Goal: Transaction & Acquisition: Purchase product/service

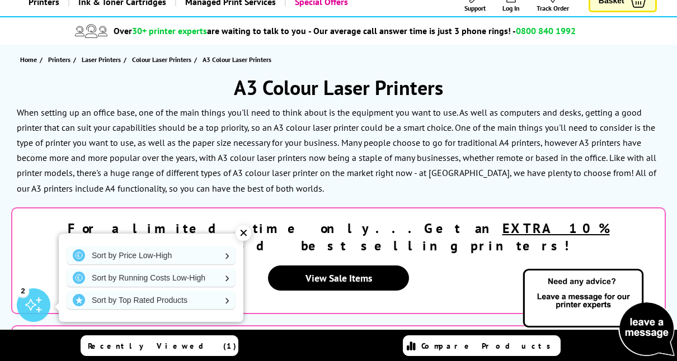
scroll to position [112, 0]
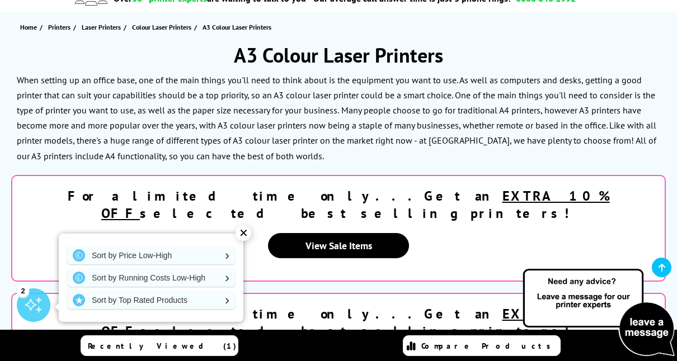
click at [249, 233] on div "✕" at bounding box center [243, 233] width 16 height 16
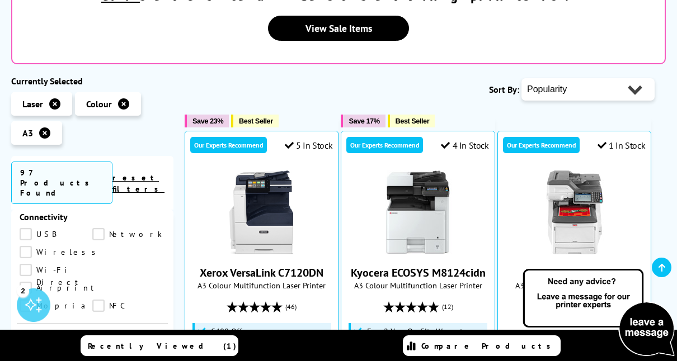
scroll to position [503, 0]
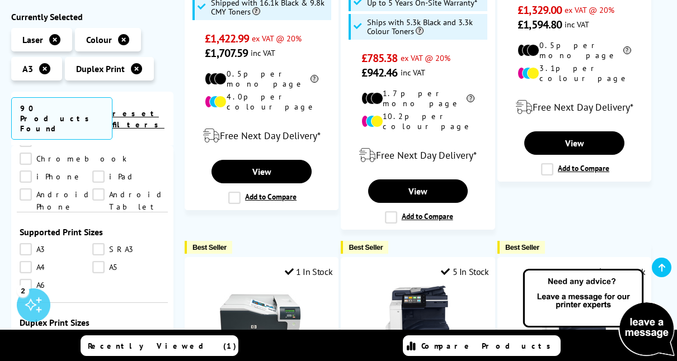
scroll to position [895, 0]
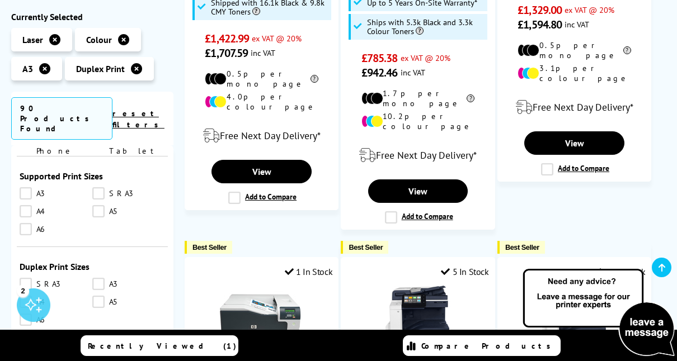
click at [29, 296] on link "A4" at bounding box center [56, 302] width 73 height 12
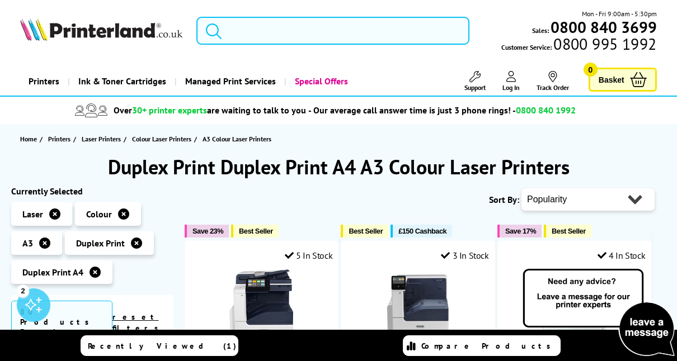
click at [263, 31] on input "search" at bounding box center [332, 31] width 273 height 28
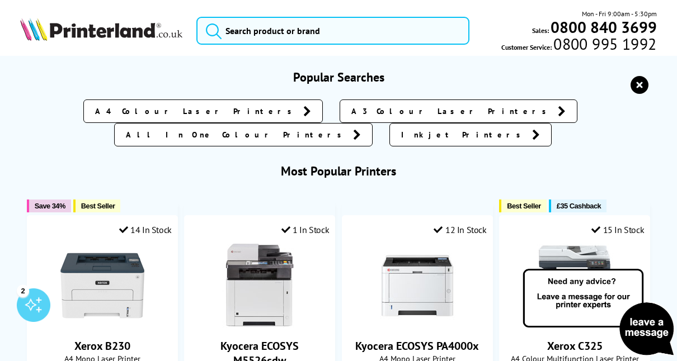
click at [351, 112] on span "A3 Colour Laser Printers" at bounding box center [451, 111] width 201 height 11
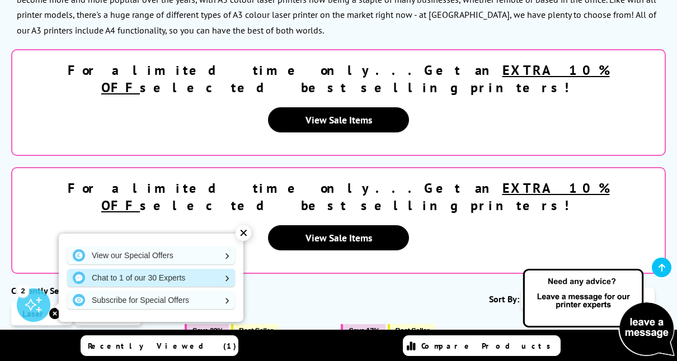
scroll to position [280, 0]
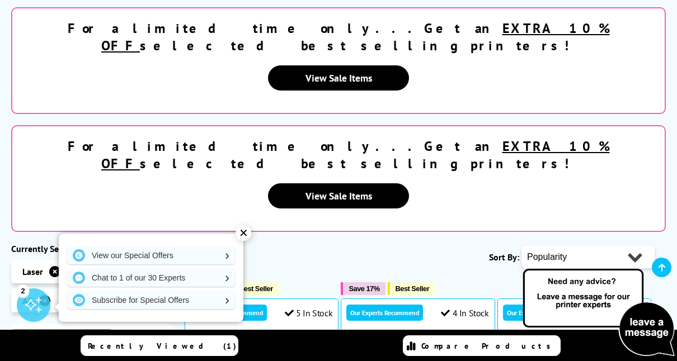
click at [243, 232] on div "✕" at bounding box center [243, 233] width 16 height 16
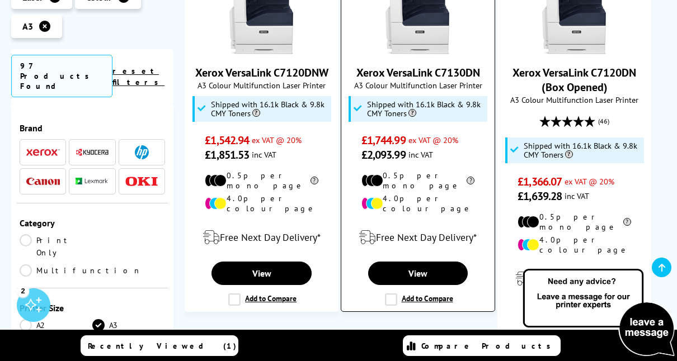
scroll to position [2069, 0]
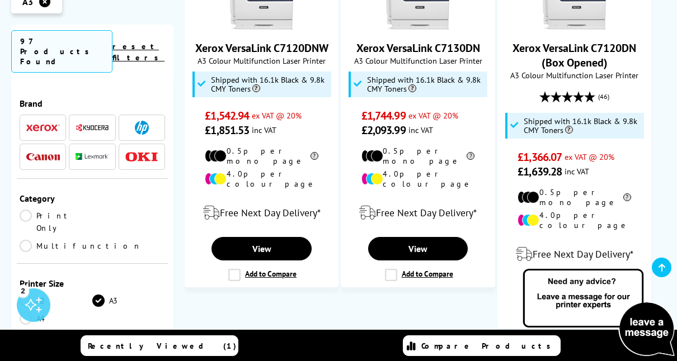
click at [456, 346] on link "5" at bounding box center [459, 360] width 29 height 29
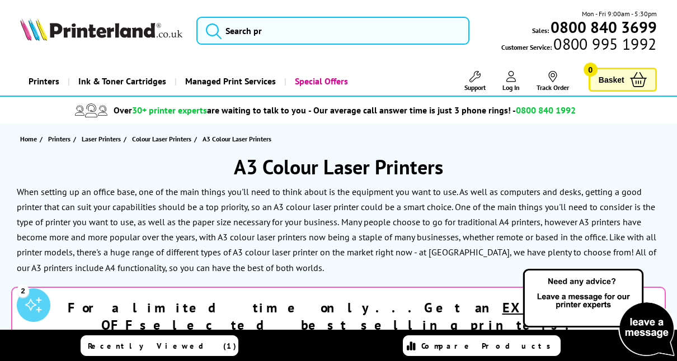
drag, startPoint x: 463, startPoint y: 129, endPoint x: 456, endPoint y: 130, distance: 6.8
drag, startPoint x: 456, startPoint y: 130, endPoint x: 345, endPoint y: 60, distance: 130.7
click at [345, 60] on header "Mon - Fri 9:00am - 5:30pm Sales: 0800 840 3699 Customer Service: 0800 995 1992" at bounding box center [338, 48] width 677 height 97
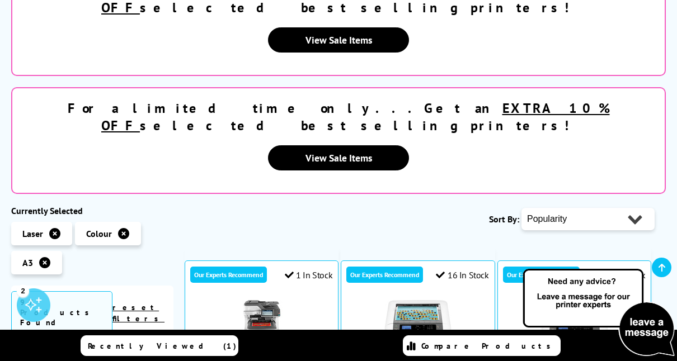
scroll to position [336, 0]
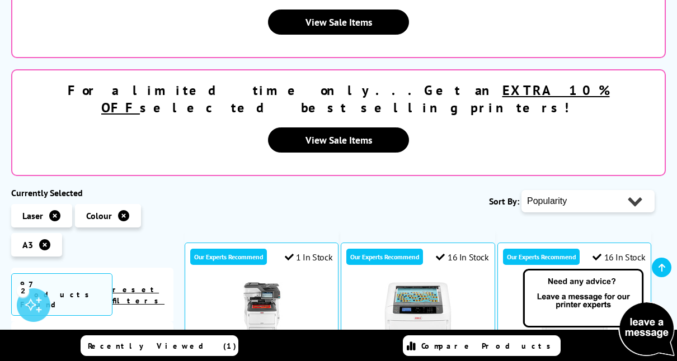
click at [620, 190] on select "Popularity Rating Price - Low to High Price - High to Low Running Costs - Low t…" at bounding box center [587, 201] width 133 height 22
select select "Price Ascending"
click at [521, 190] on select "Popularity Rating Price - Low to High Price - High to Low Running Costs - Low t…" at bounding box center [587, 201] width 133 height 22
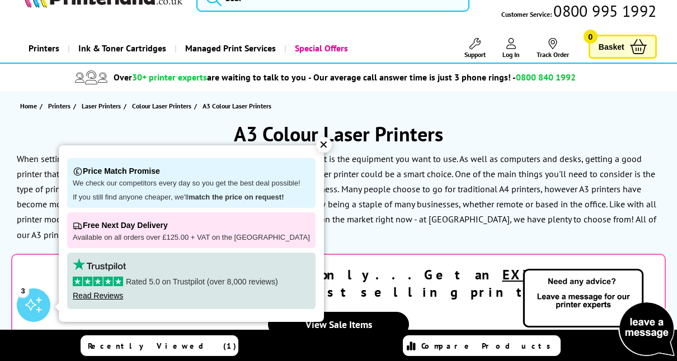
scroll to position [56, 0]
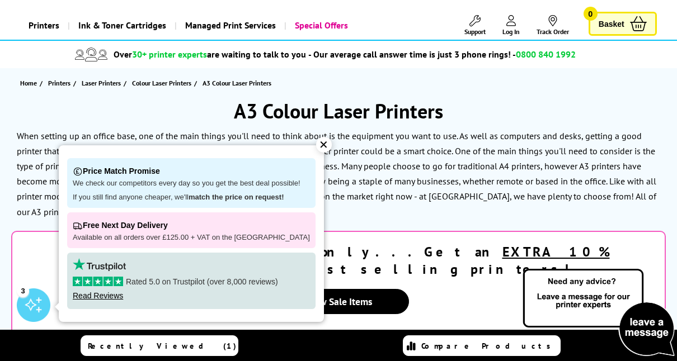
click at [317, 147] on div "✕" at bounding box center [324, 145] width 16 height 16
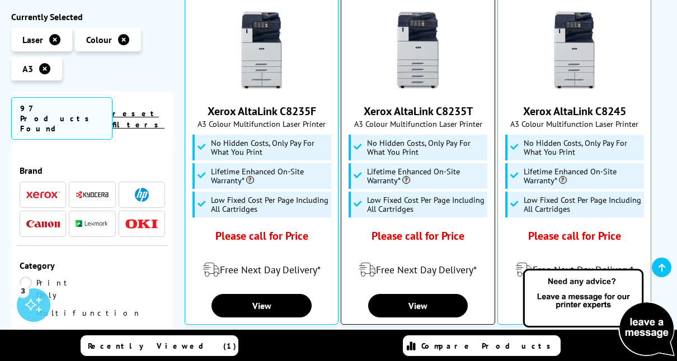
scroll to position [671, 0]
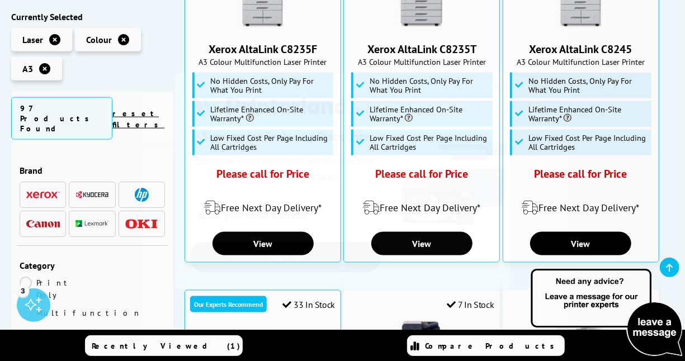
click at [496, 86] on icon "Close dialog" at bounding box center [496, 86] width 8 height 8
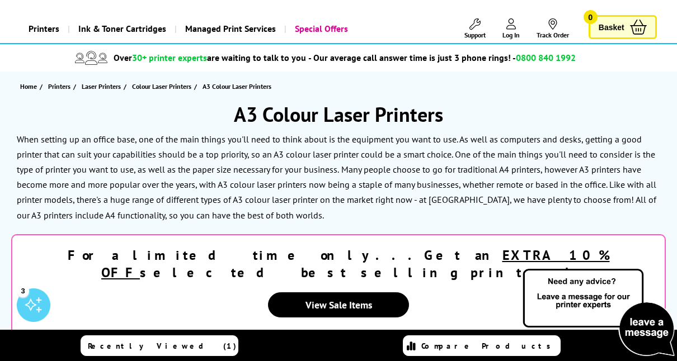
scroll to position [0, 0]
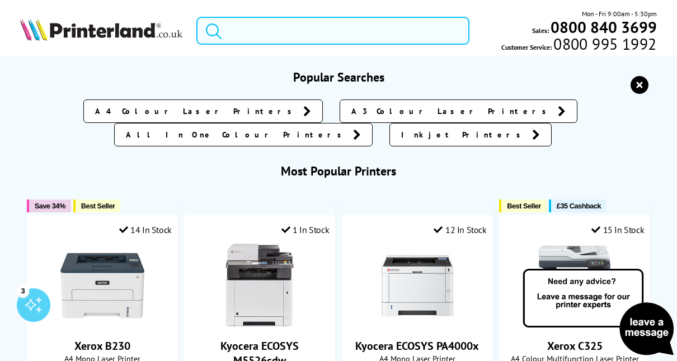
click at [301, 36] on input "search" at bounding box center [332, 31] width 273 height 28
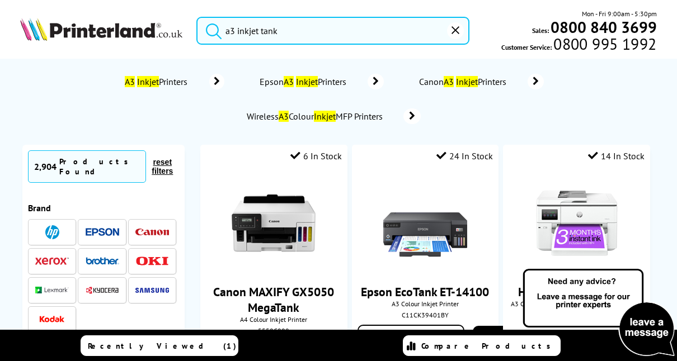
type input "a3 inkjet tank"
click at [197, 17] on button "submit" at bounding box center [211, 29] width 28 height 25
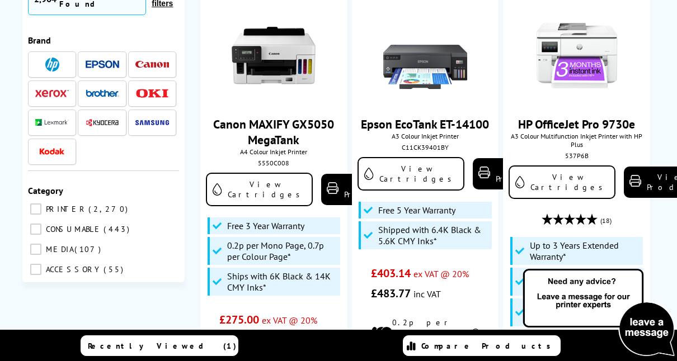
scroll to position [168, 0]
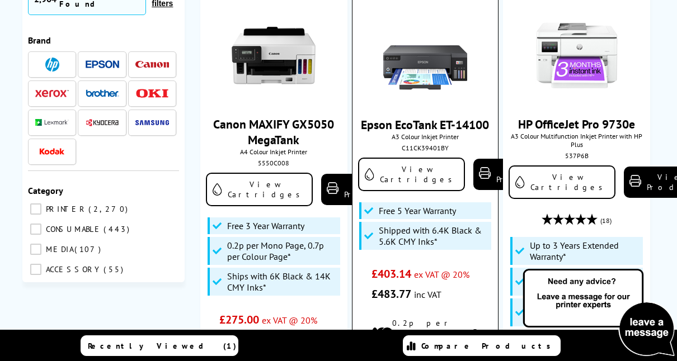
click at [458, 70] on img at bounding box center [425, 56] width 84 height 84
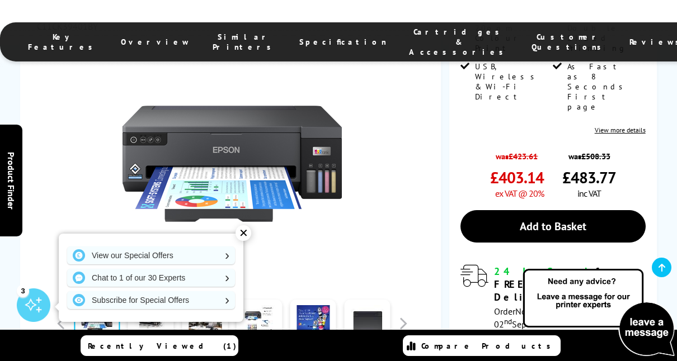
scroll to position [336, 0]
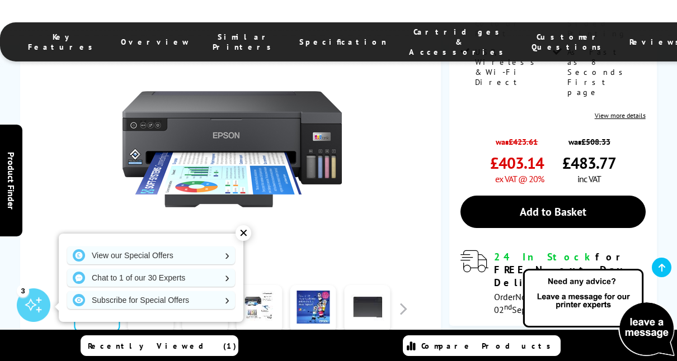
click at [244, 235] on div "✕" at bounding box center [243, 233] width 16 height 16
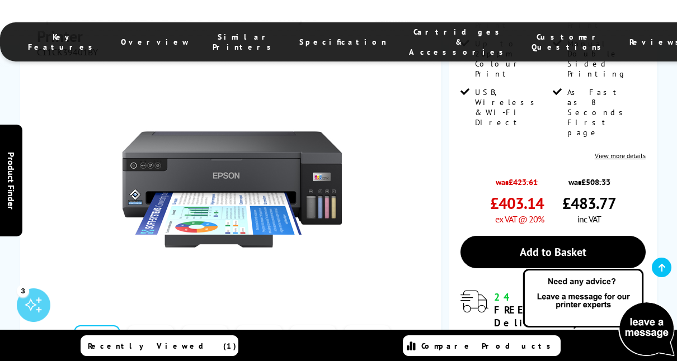
scroll to position [280, 0]
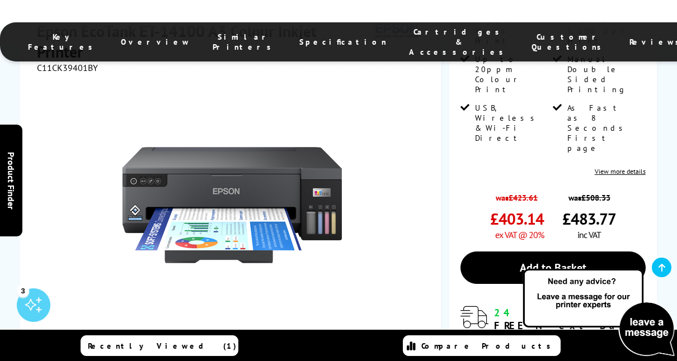
click at [143, 341] on link at bounding box center [151, 365] width 46 height 48
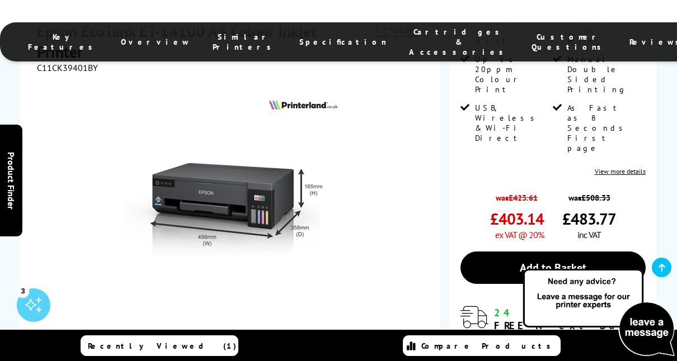
click at [209, 341] on link at bounding box center [205, 365] width 46 height 48
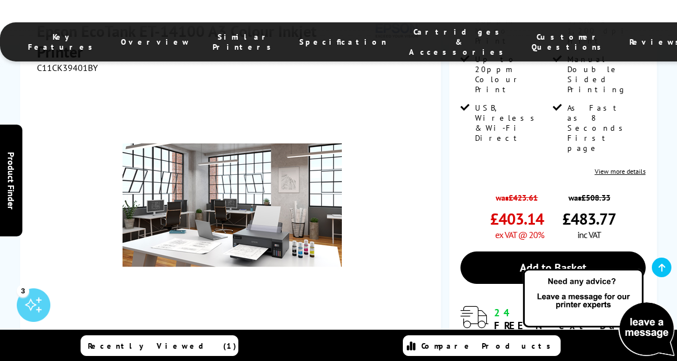
click at [257, 341] on link at bounding box center [259, 365] width 46 height 48
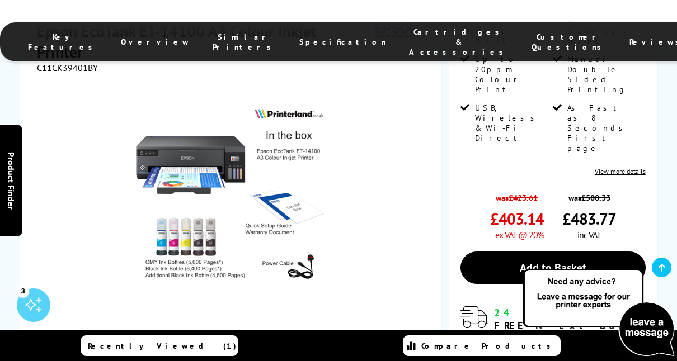
click at [305, 341] on link at bounding box center [313, 365] width 46 height 48
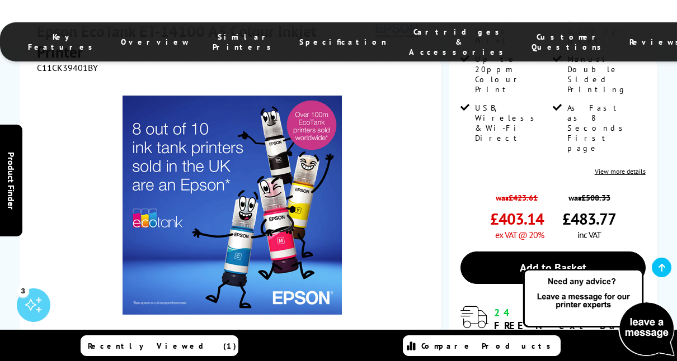
click at [373, 341] on link at bounding box center [367, 365] width 46 height 48
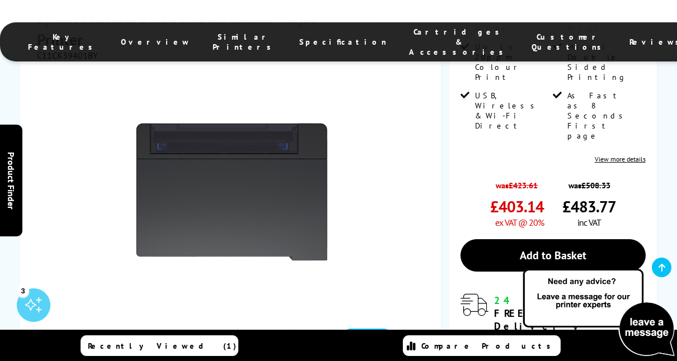
scroll to position [336, 0]
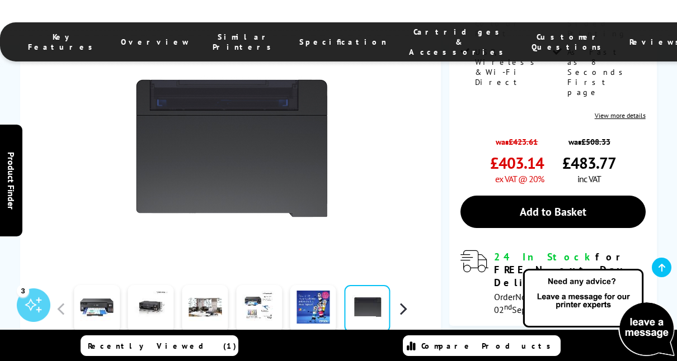
click at [401, 300] on button "button" at bounding box center [402, 308] width 17 height 17
click at [403, 300] on button "button" at bounding box center [402, 308] width 17 height 17
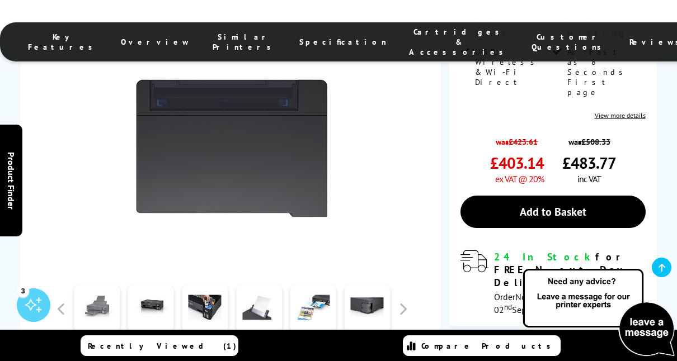
click at [100, 285] on link at bounding box center [97, 309] width 46 height 48
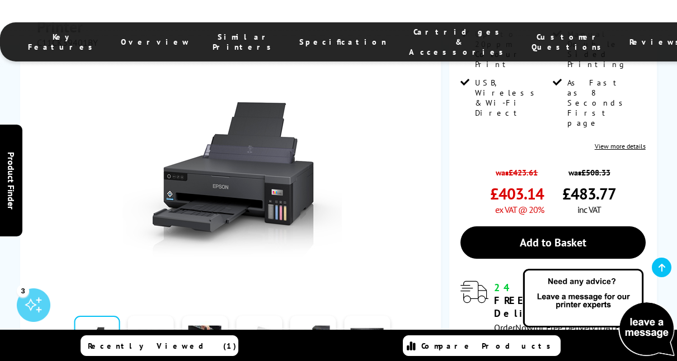
scroll to position [280, 0]
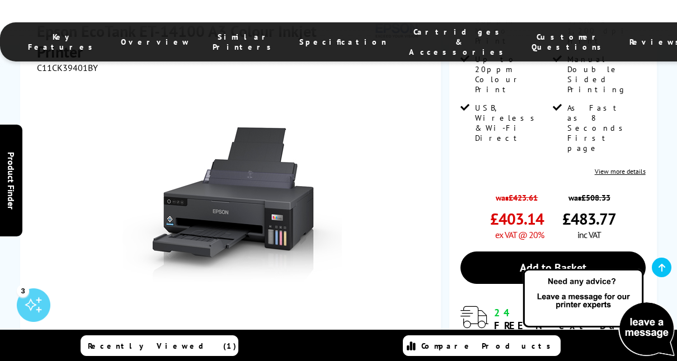
click at [148, 341] on link at bounding box center [151, 365] width 46 height 48
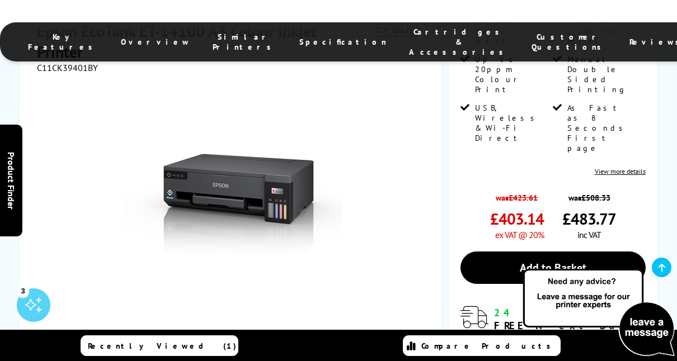
click at [196, 341] on link at bounding box center [205, 365] width 46 height 48
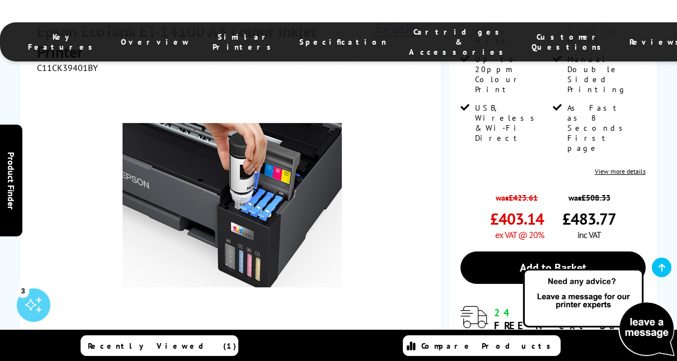
click at [269, 341] on link at bounding box center [259, 365] width 46 height 48
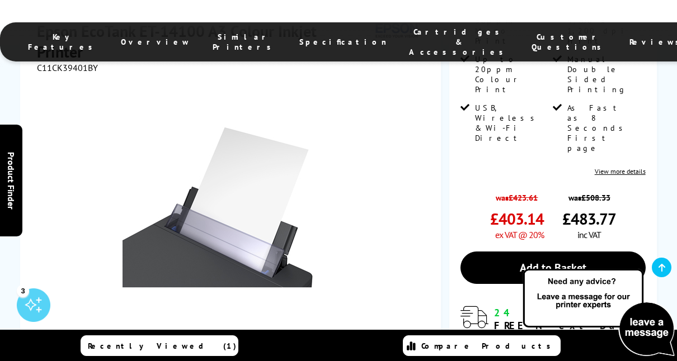
click at [314, 341] on link at bounding box center [313, 365] width 46 height 48
click at [312, 341] on link at bounding box center [313, 365] width 46 height 48
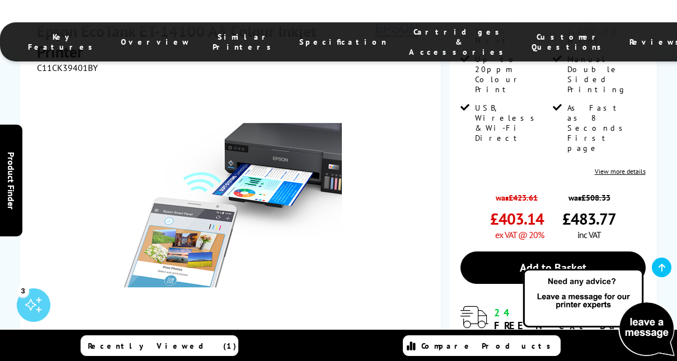
click at [371, 341] on link at bounding box center [367, 365] width 46 height 48
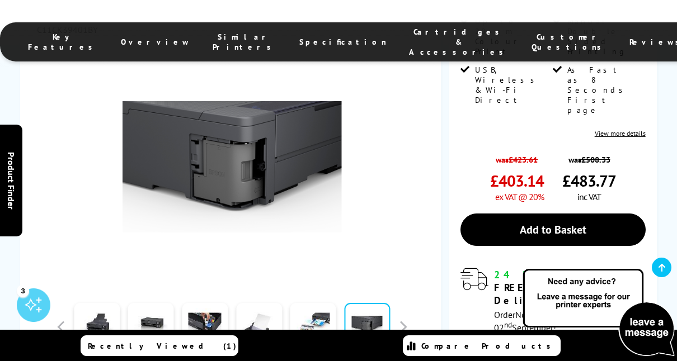
scroll to position [336, 0]
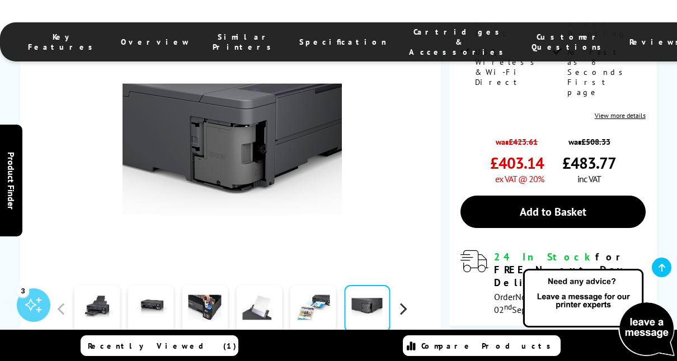
click at [407, 300] on button "button" at bounding box center [402, 308] width 17 height 17
click at [402, 300] on button "button" at bounding box center [402, 308] width 17 height 17
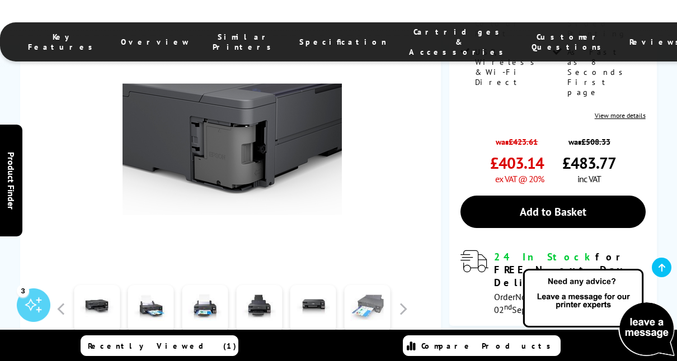
click at [361, 285] on link at bounding box center [367, 309] width 46 height 48
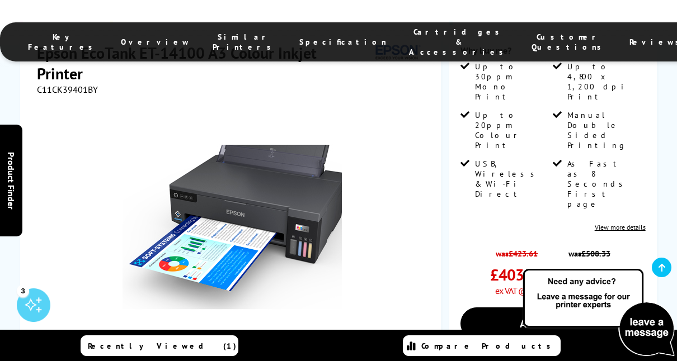
scroll to position [168, 0]
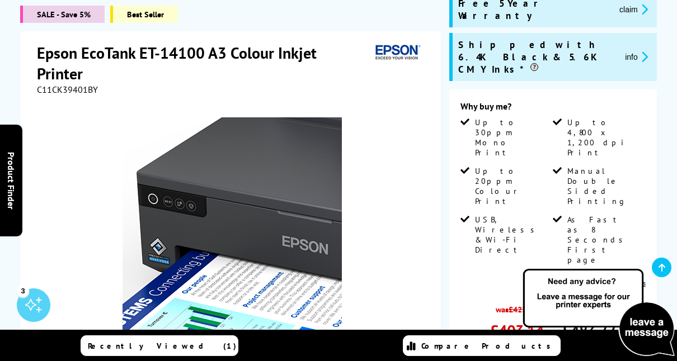
click at [199, 182] on img at bounding box center [231, 226] width 219 height 219
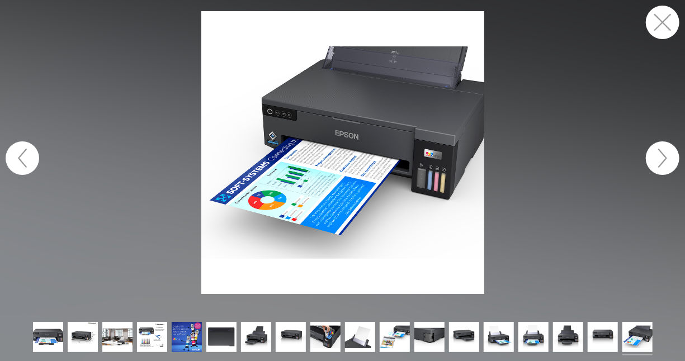
click at [306, 116] on img at bounding box center [342, 152] width 283 height 283
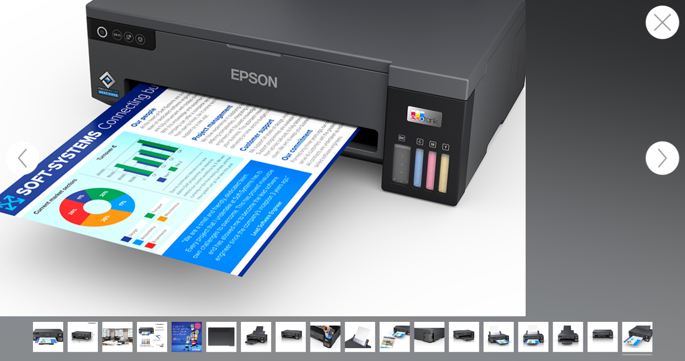
drag, startPoint x: 153, startPoint y: 131, endPoint x: 153, endPoint y: 117, distance: 14.0
click at [153, 122] on figure at bounding box center [342, 158] width 685 height 317
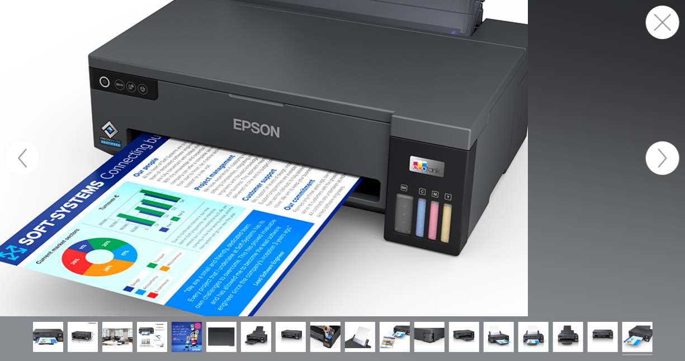
click at [150, 101] on figure at bounding box center [342, 158] width 685 height 317
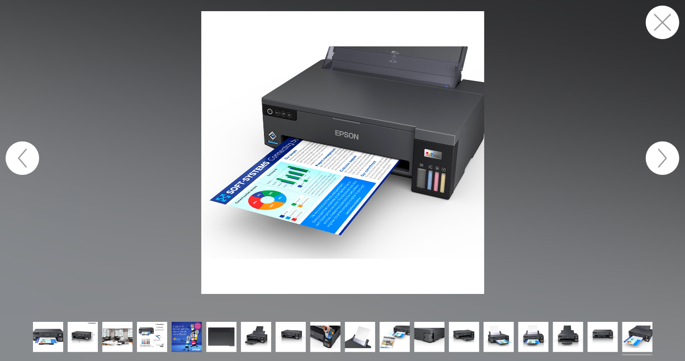
click at [260, 121] on img at bounding box center [342, 152] width 283 height 283
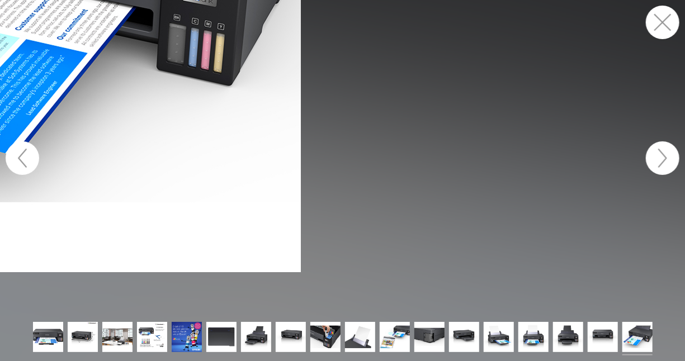
drag, startPoint x: 254, startPoint y: 125, endPoint x: 339, endPoint y: 194, distance: 109.0
click at [422, 200] on figure at bounding box center [342, 158] width 685 height 317
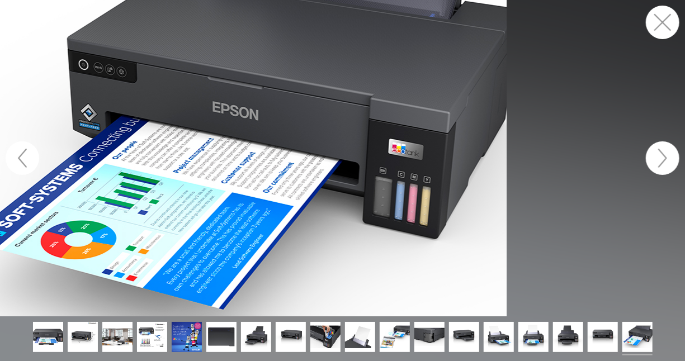
drag, startPoint x: 304, startPoint y: 182, endPoint x: 181, endPoint y: 113, distance: 141.7
click at [181, 113] on figure at bounding box center [342, 158] width 685 height 317
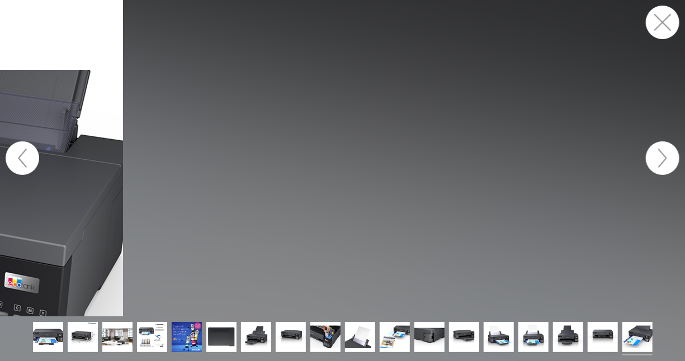
click at [657, 28] on button "button" at bounding box center [663, 23] width 34 height 34
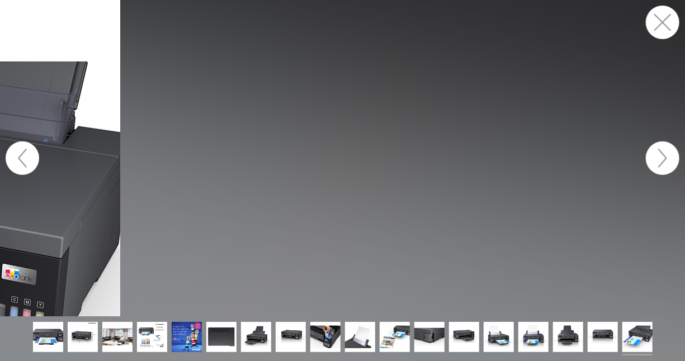
click at [664, 27] on button "button" at bounding box center [663, 23] width 34 height 34
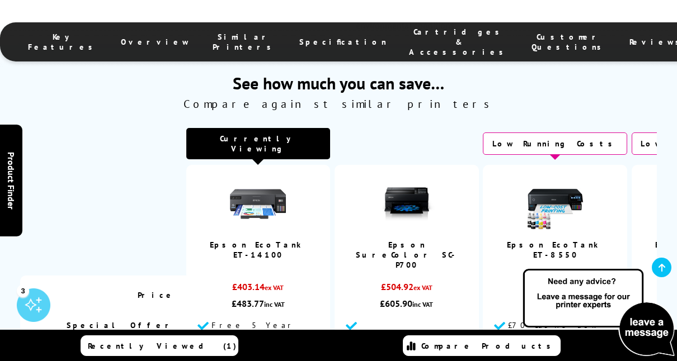
scroll to position [2461, 0]
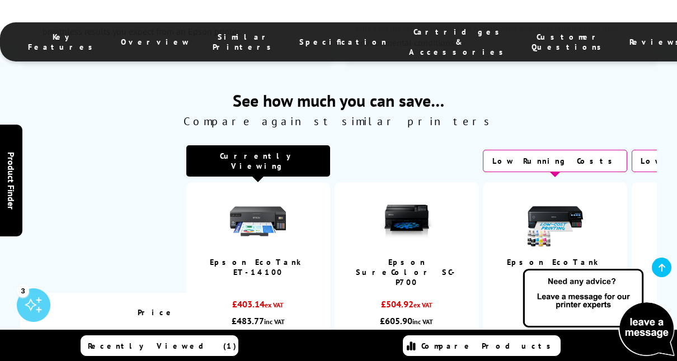
click at [669, 154] on div "See how much you can save… Compare against similar printers Currently Viewing P…" at bounding box center [338, 356] width 677 height 535
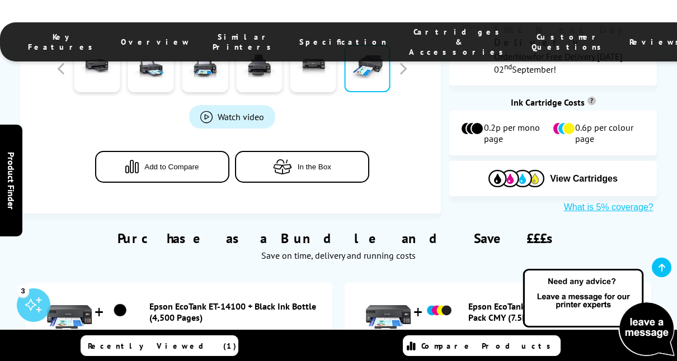
scroll to position [559, 0]
